Goal: Information Seeking & Learning: Understand process/instructions

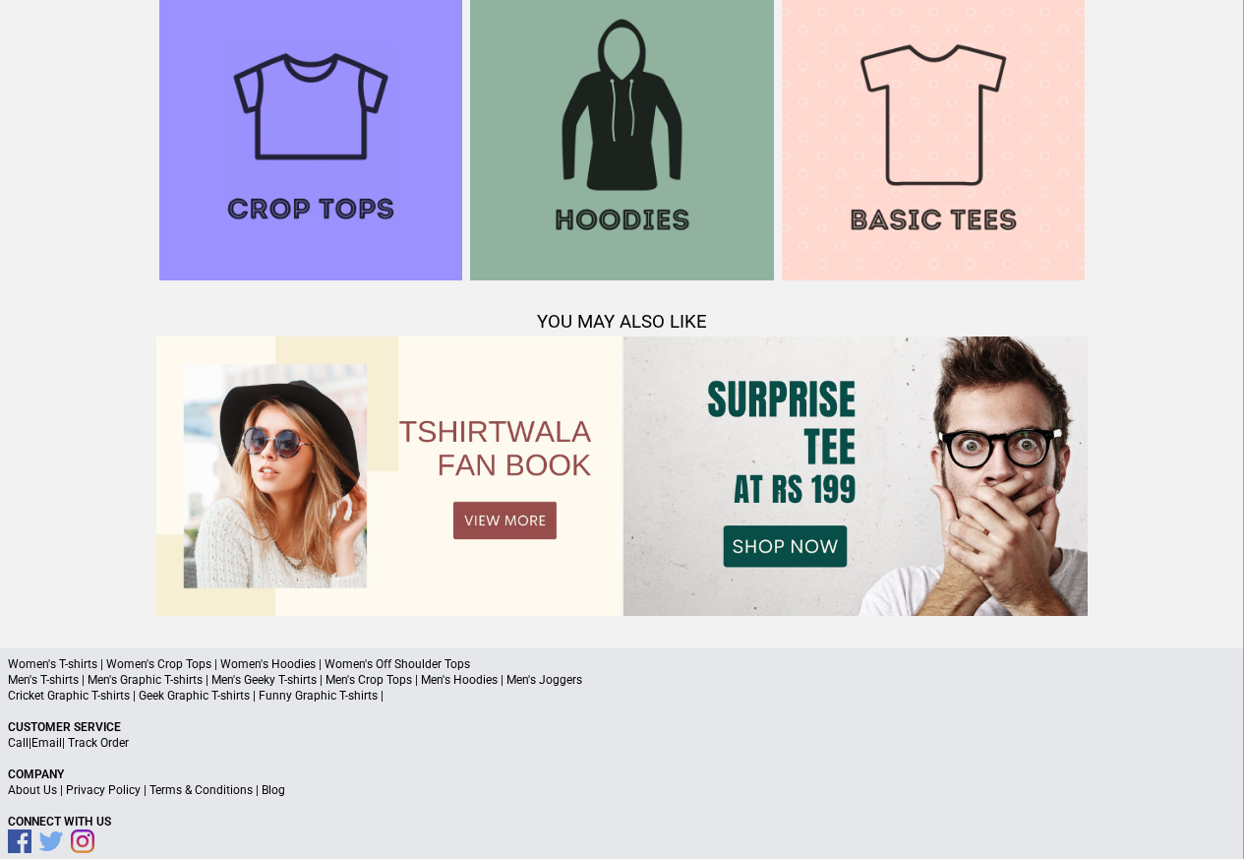
scroll to position [1899, 0]
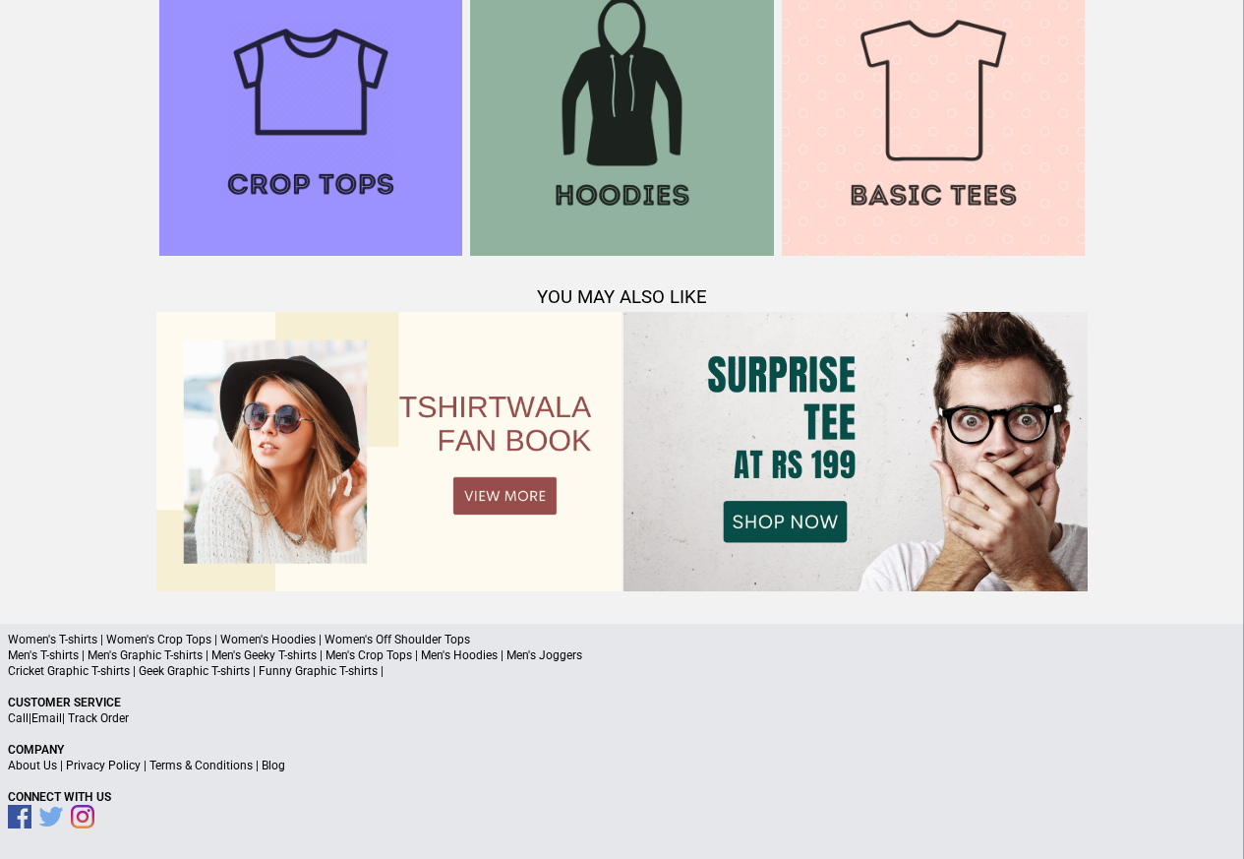
click at [188, 762] on link "Terms & Conditions" at bounding box center [201, 765] width 103 height 14
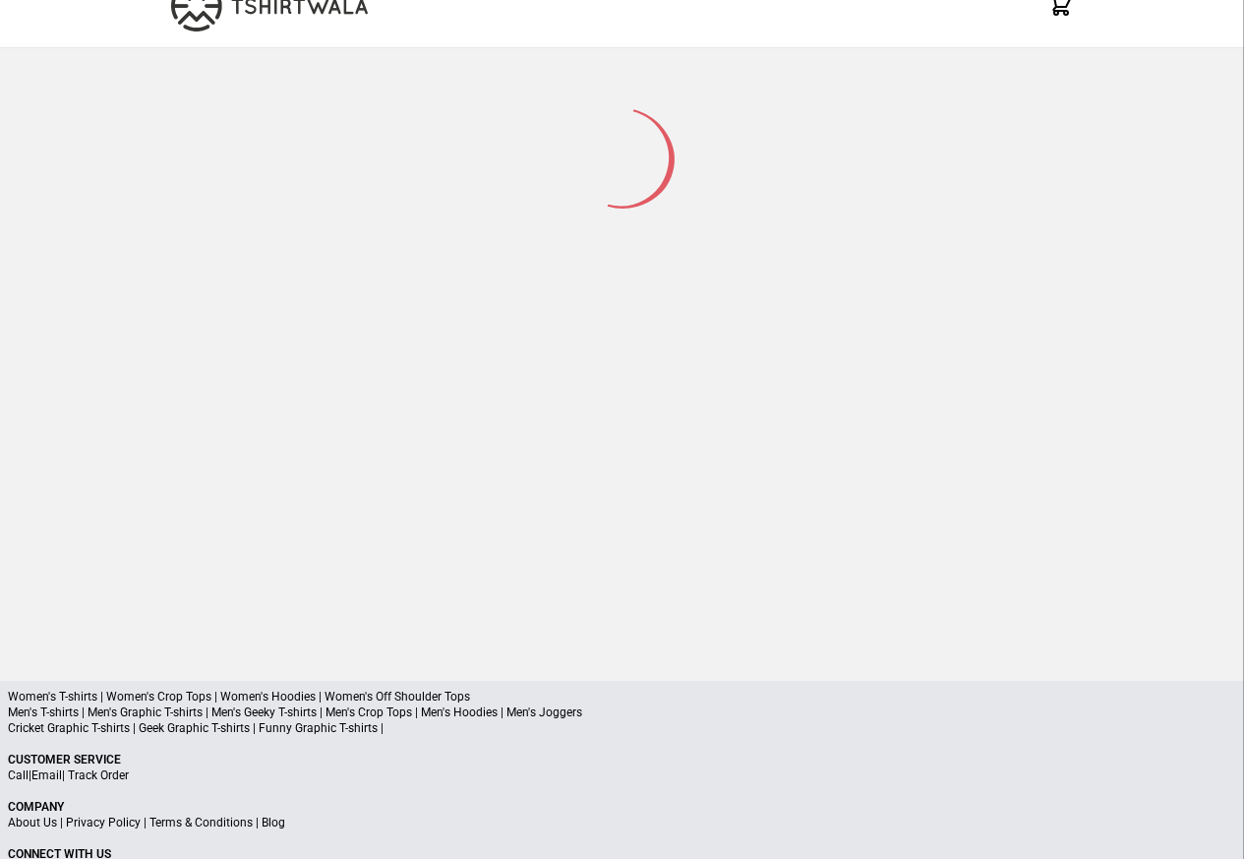
scroll to position [93, 0]
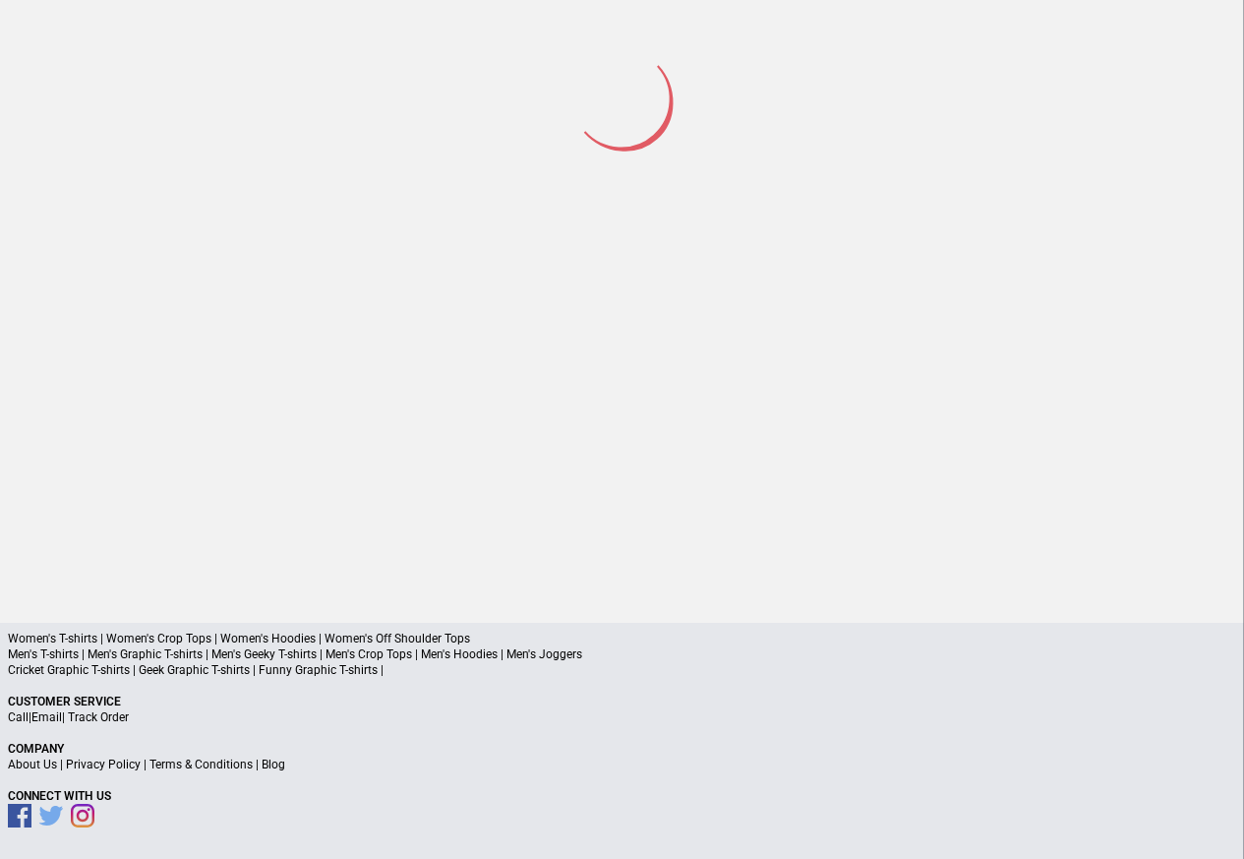
scroll to position [91, 0]
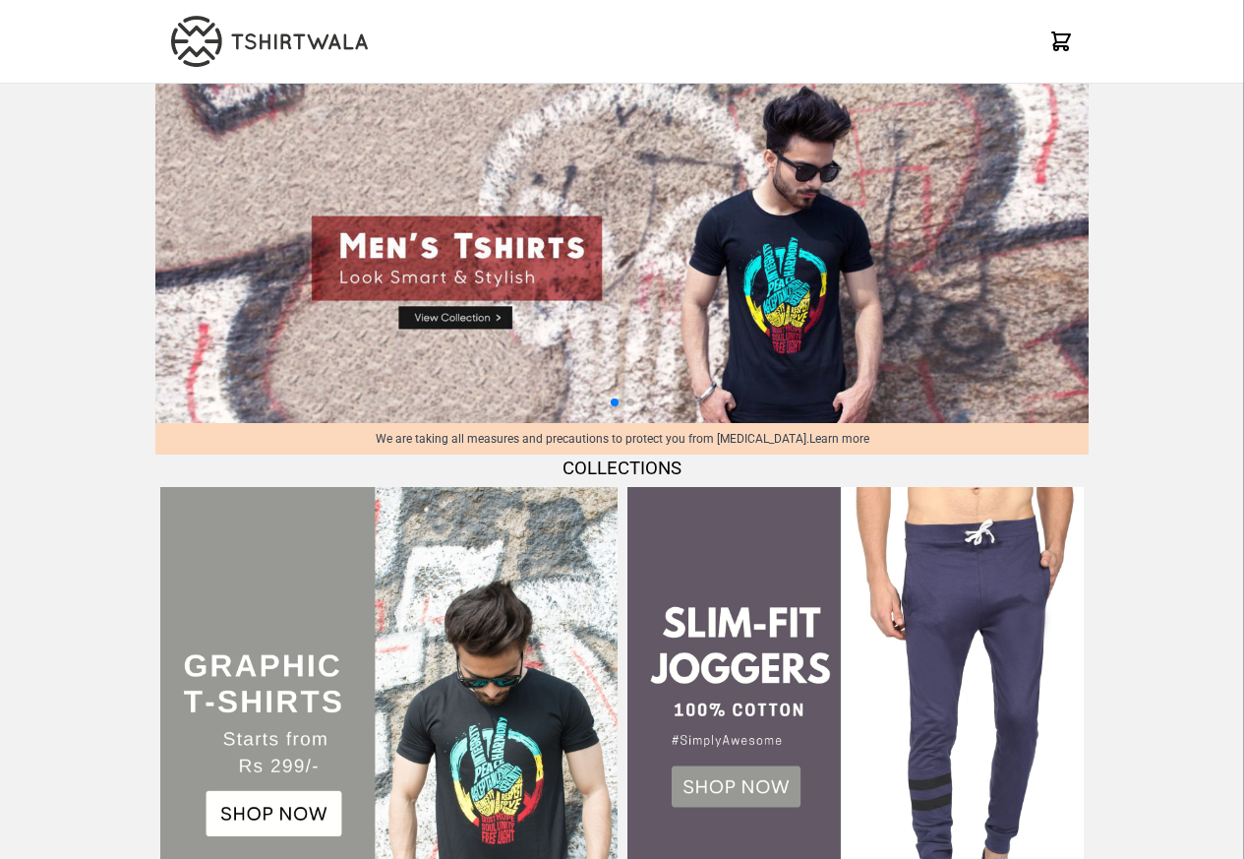
click at [334, 87] on img at bounding box center [622, 253] width 934 height 339
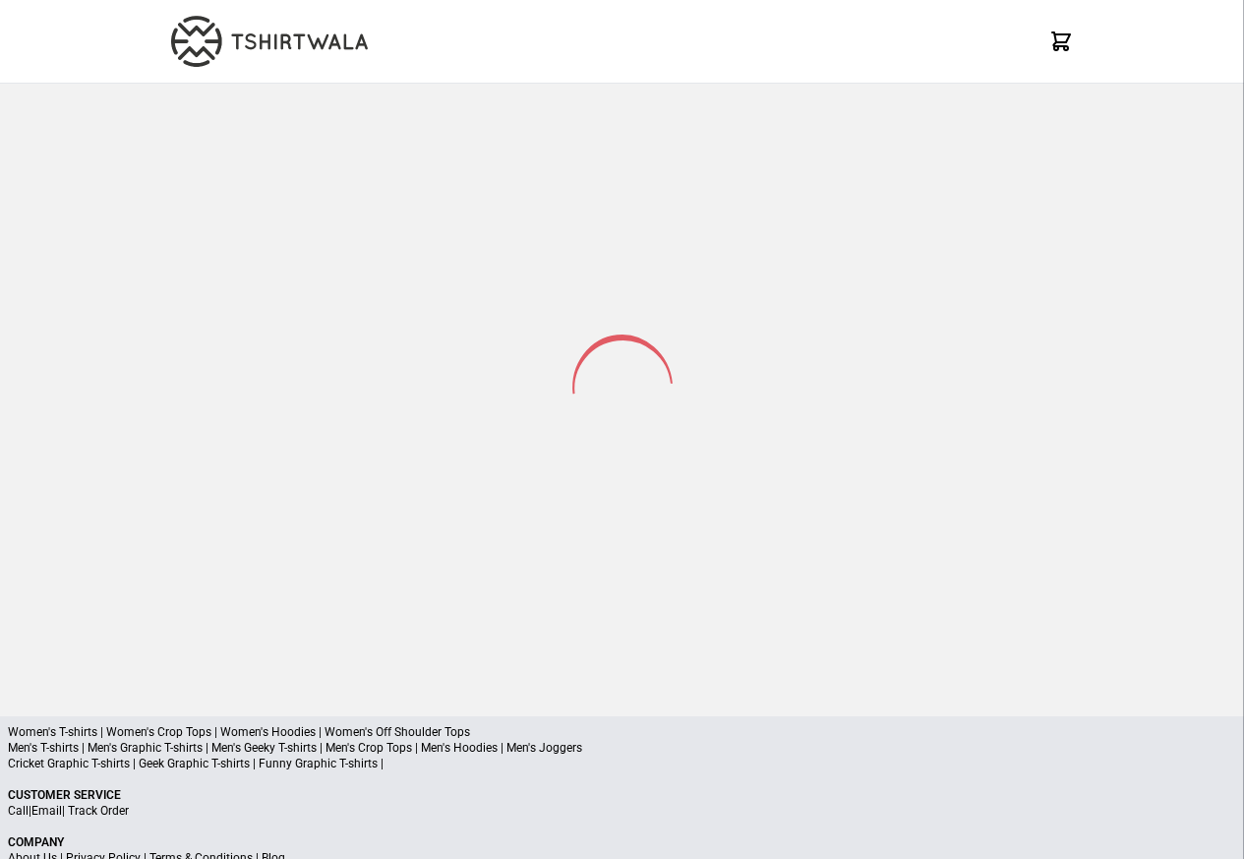
select select "*********"
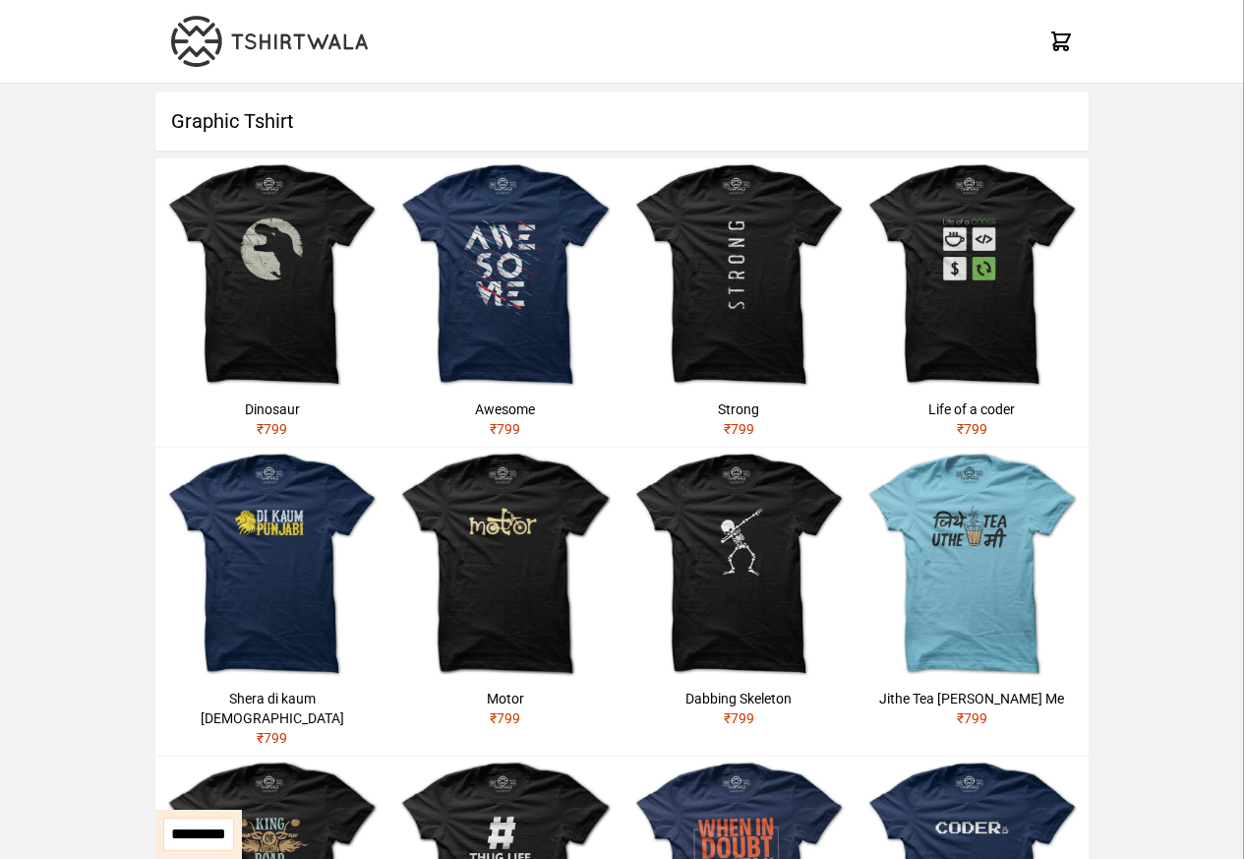
click at [298, 122] on h1 "Graphic Tshirt" at bounding box center [622, 120] width 934 height 59
click at [221, 37] on img at bounding box center [269, 41] width 197 height 51
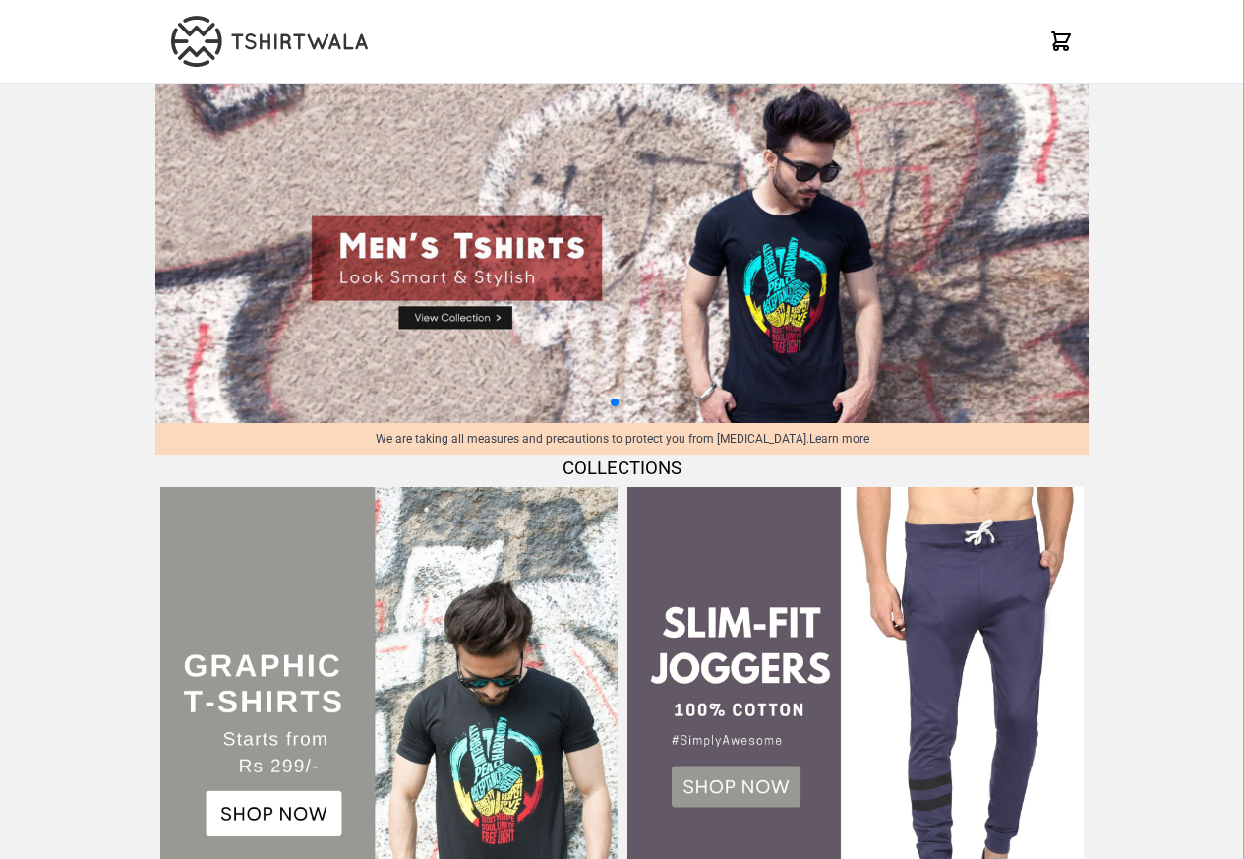
click at [184, 35] on img at bounding box center [269, 41] width 197 height 51
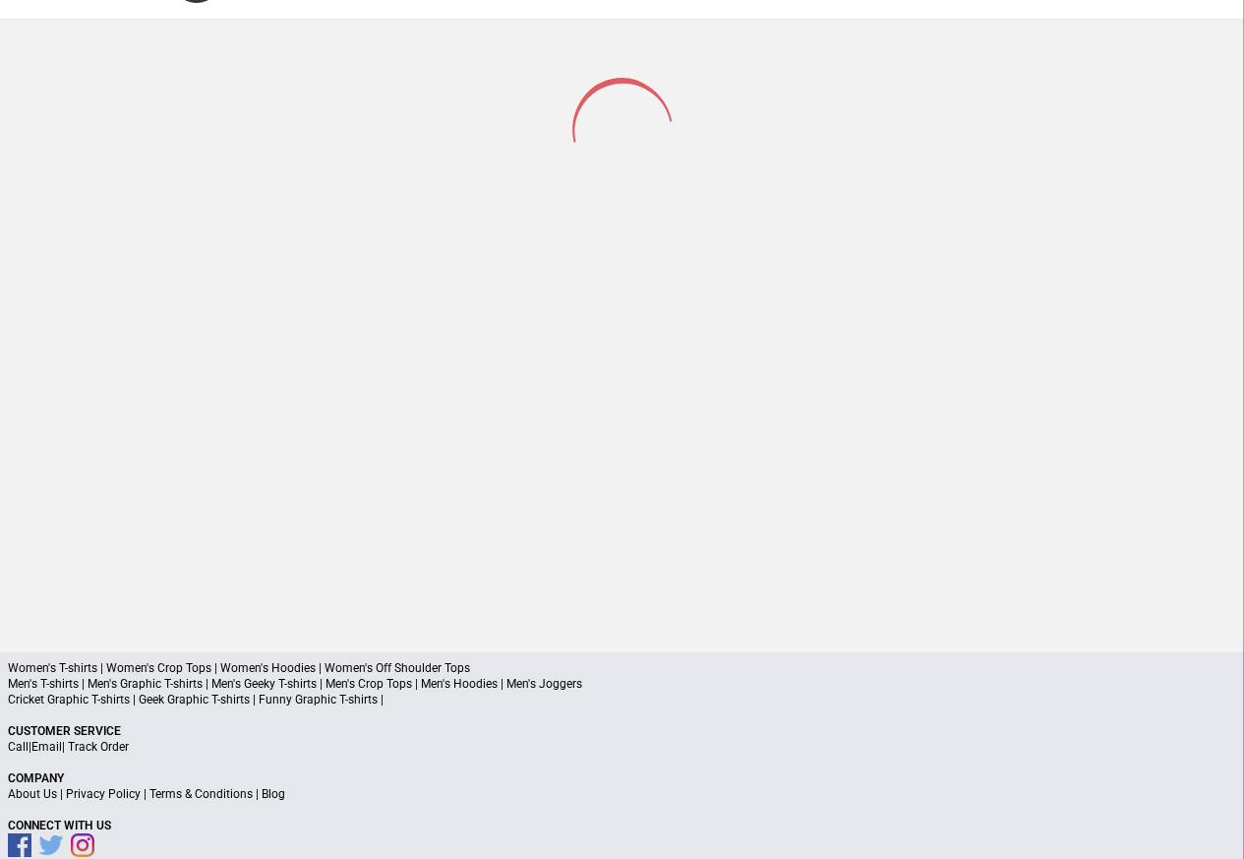
scroll to position [93, 0]
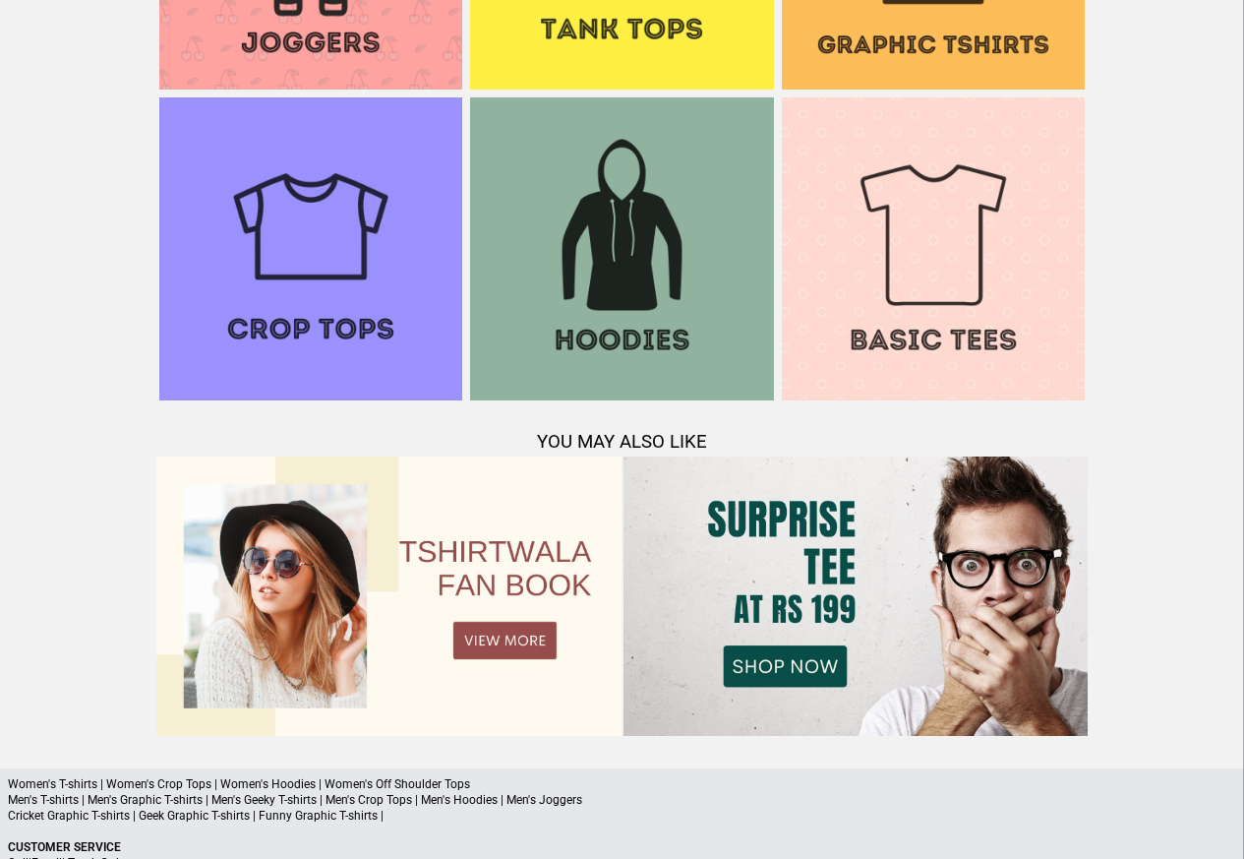
scroll to position [1899, 0]
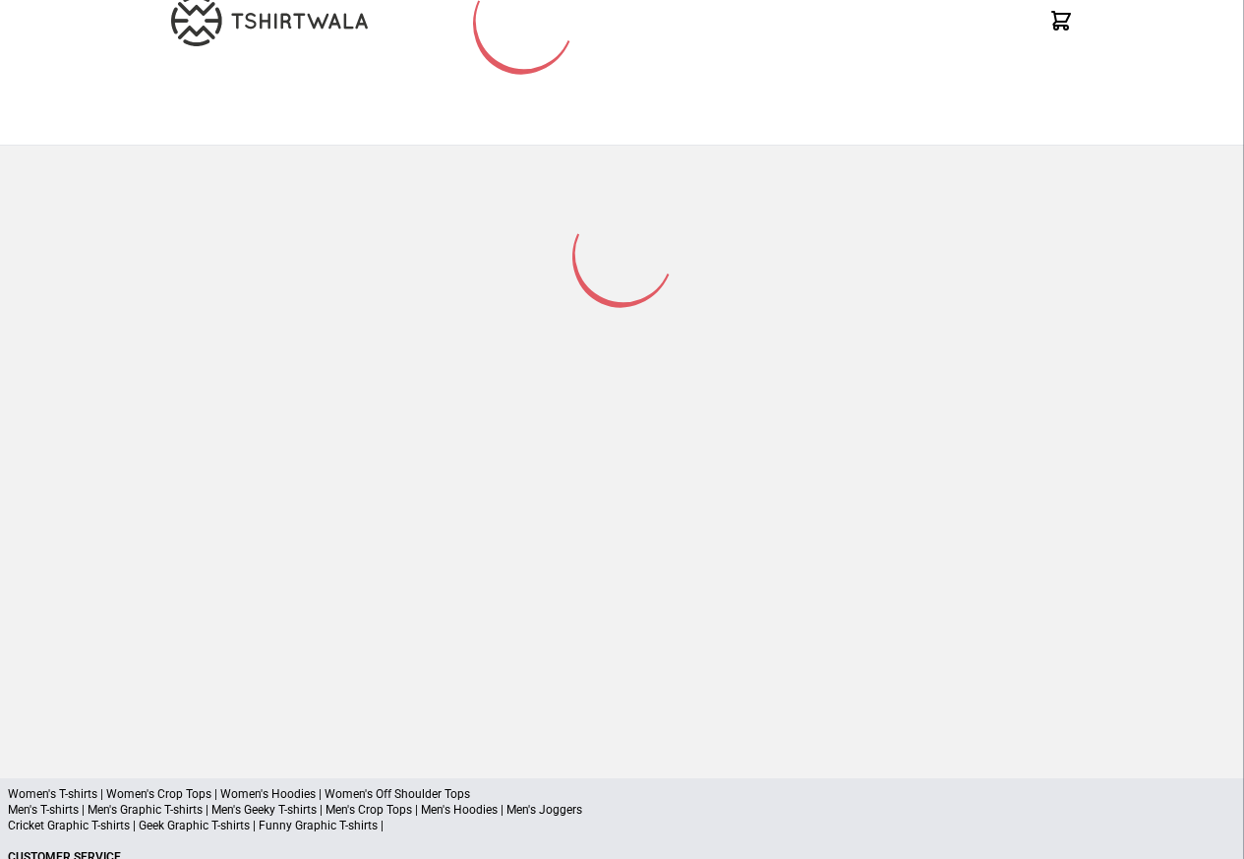
scroll to position [258, 0]
